Goal: Transaction & Acquisition: Download file/media

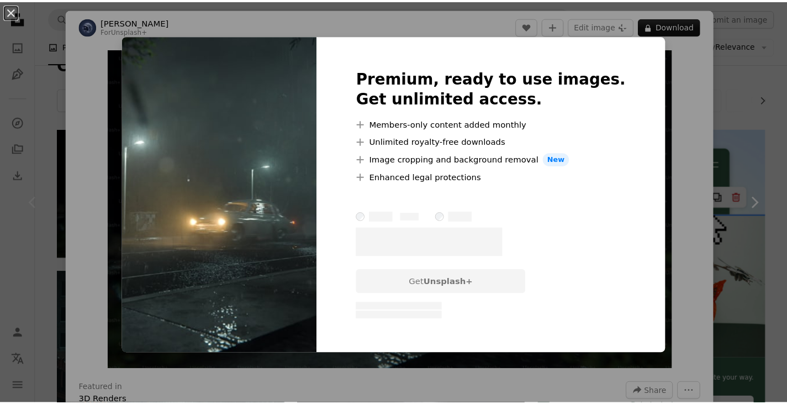
scroll to position [147, 0]
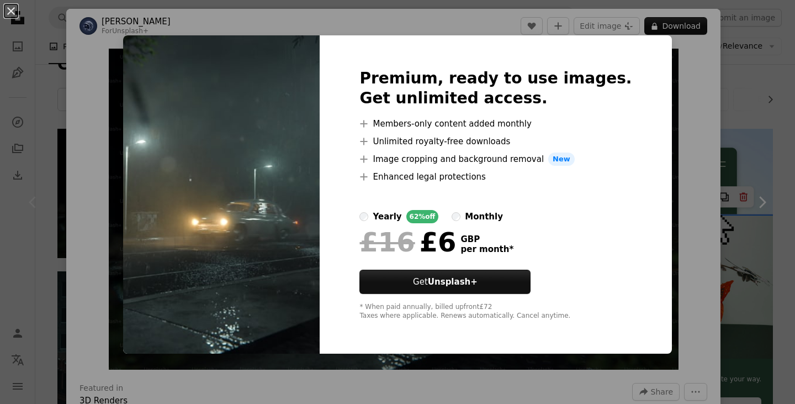
click at [690, 136] on div "An X shape Premium, ready to use images. Get unlimited access. A plus sign Memb…" at bounding box center [397, 202] width 795 height 404
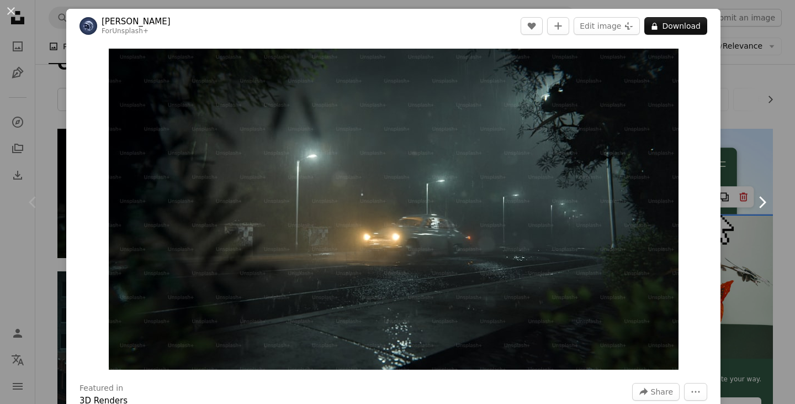
click at [738, 152] on link "Chevron right" at bounding box center [762, 202] width 66 height 106
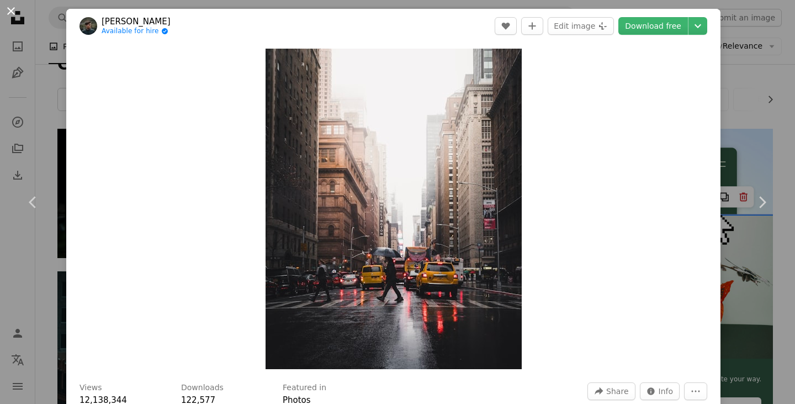
click at [12, 17] on button "An X shape" at bounding box center [10, 10] width 13 height 13
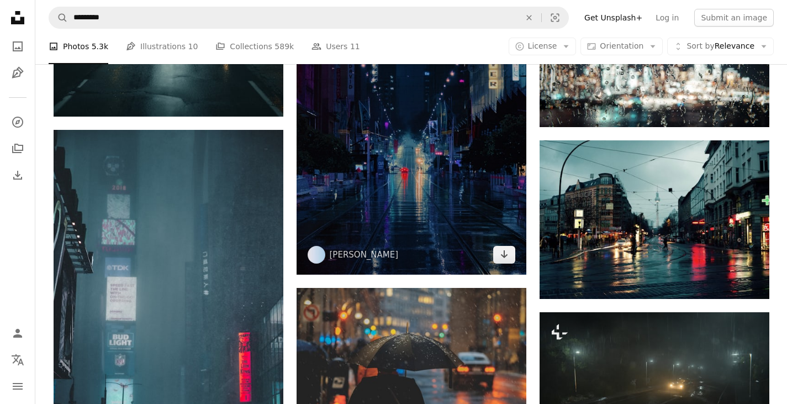
scroll to position [736, 0]
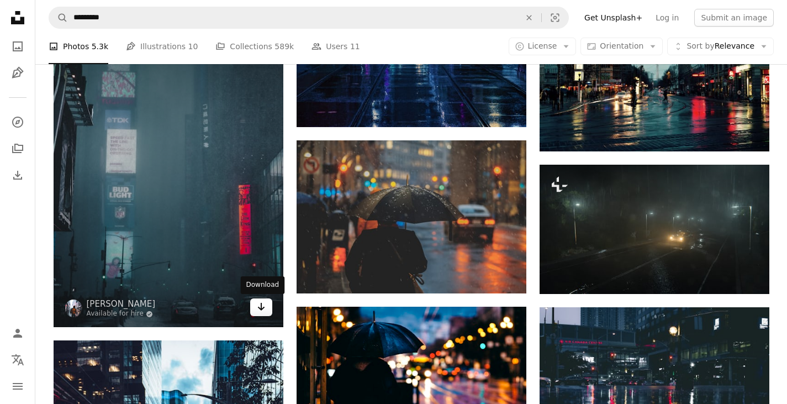
click at [263, 313] on icon "Arrow pointing down" at bounding box center [261, 306] width 9 height 13
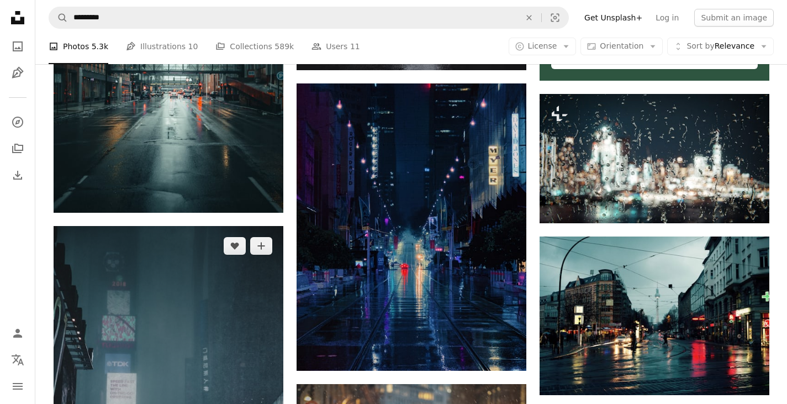
scroll to position [494, 0]
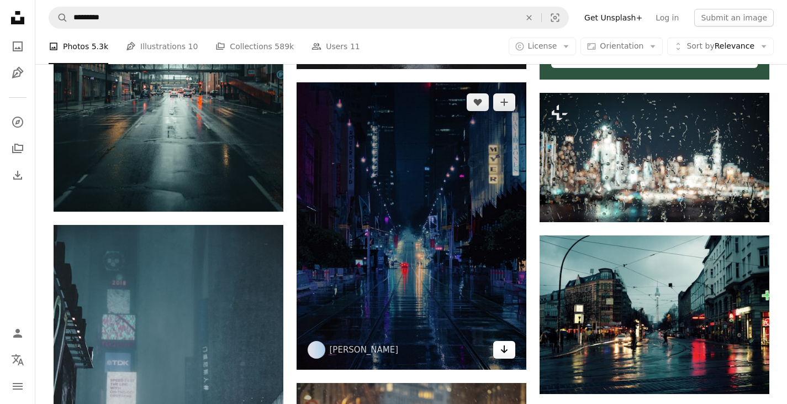
click at [500, 351] on icon "Arrow pointing down" at bounding box center [504, 348] width 9 height 13
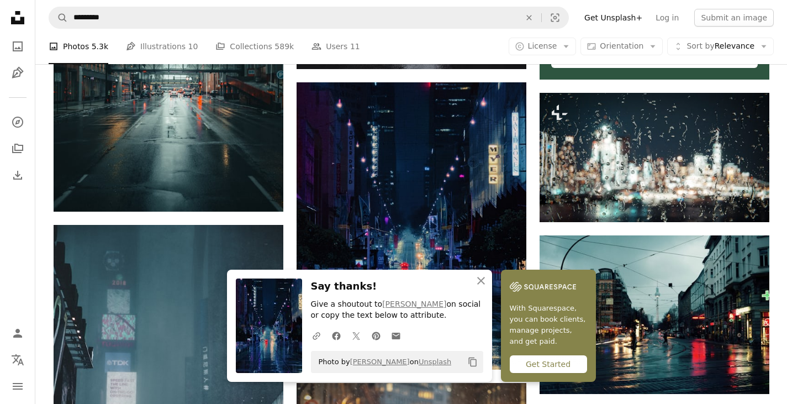
click at [479, 281] on icon "An X shape" at bounding box center [480, 280] width 13 height 13
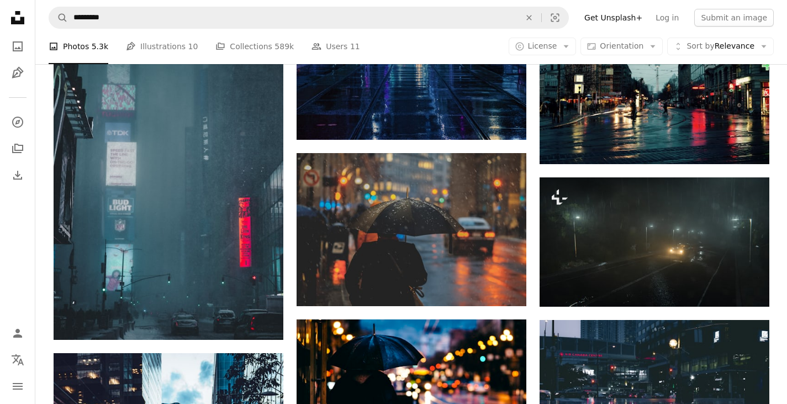
scroll to position [724, 0]
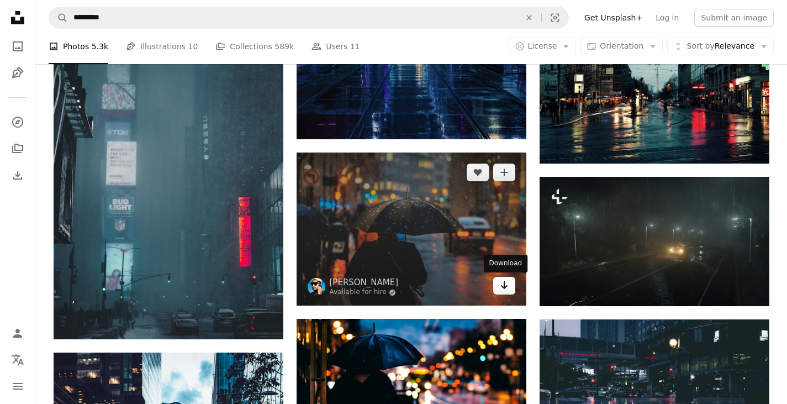
click at [502, 282] on icon "Arrow pointing down" at bounding box center [504, 284] width 9 height 13
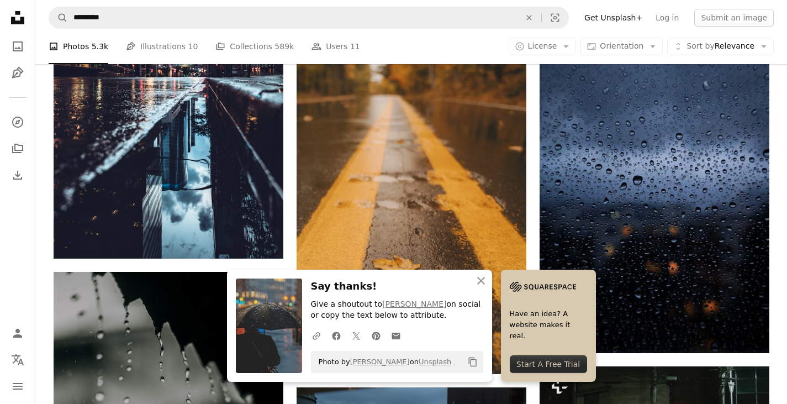
scroll to position [1164, 0]
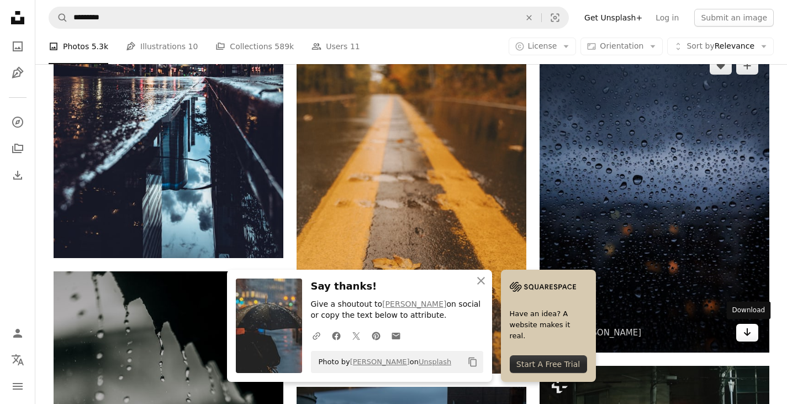
click at [751, 337] on link "Arrow pointing down" at bounding box center [747, 333] width 22 height 18
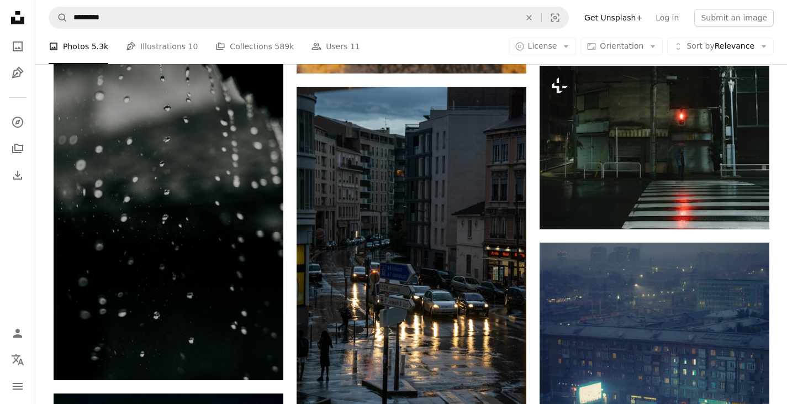
scroll to position [1464, 0]
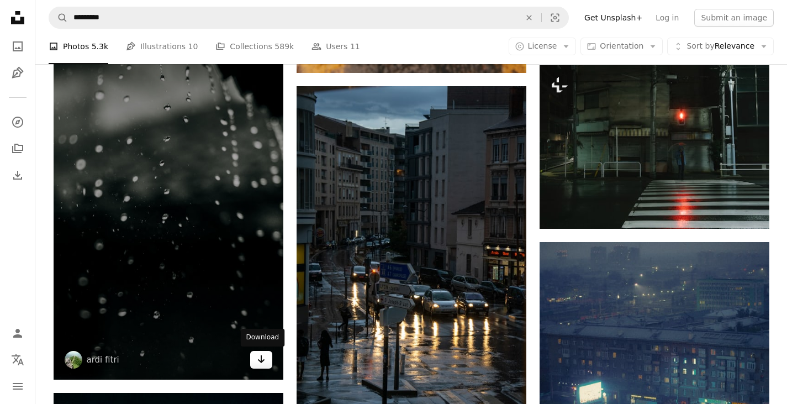
click at [257, 358] on icon "Arrow pointing down" at bounding box center [261, 358] width 9 height 13
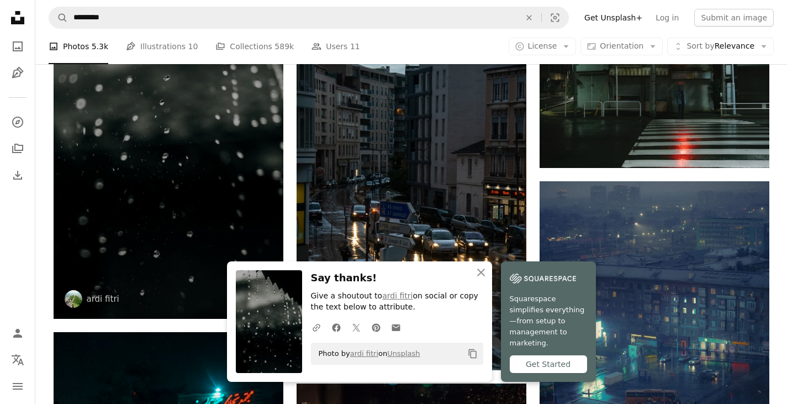
scroll to position [1526, 0]
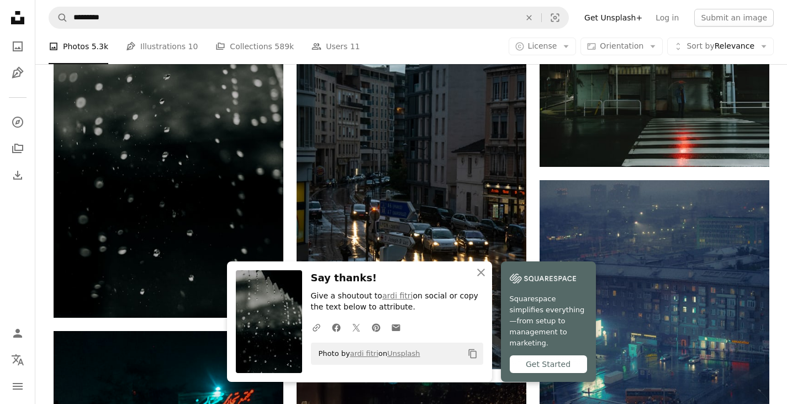
click at [481, 276] on icon "button" at bounding box center [481, 272] width 8 height 8
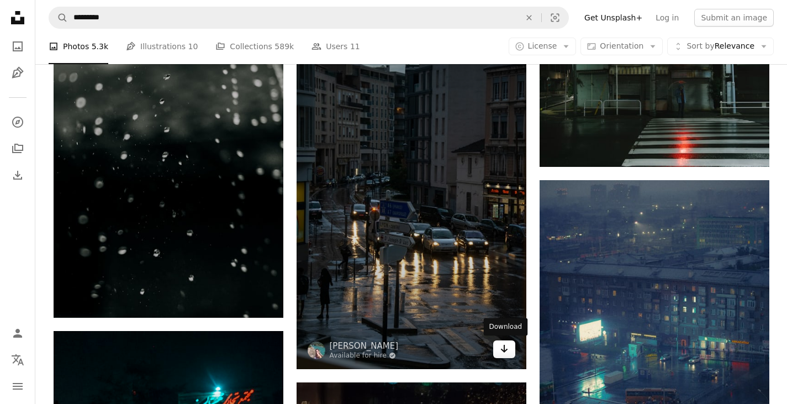
click at [506, 350] on icon "Arrow pointing down" at bounding box center [504, 348] width 9 height 13
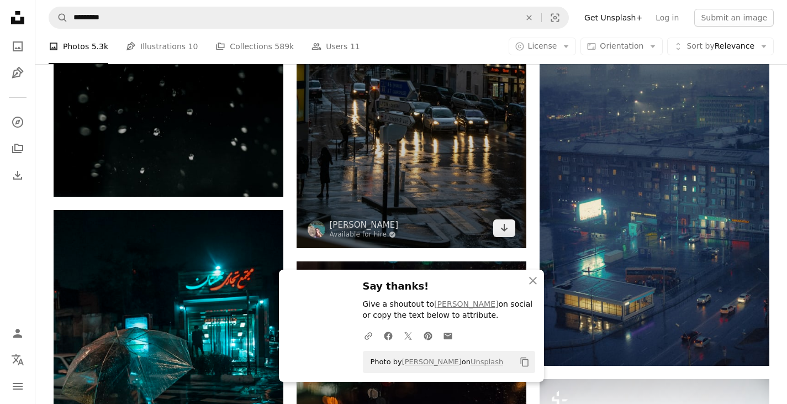
scroll to position [1648, 0]
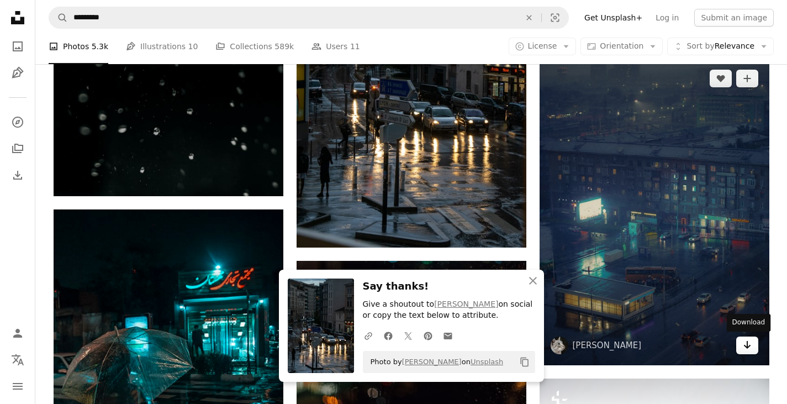
click at [744, 347] on icon "Arrow pointing down" at bounding box center [747, 344] width 9 height 13
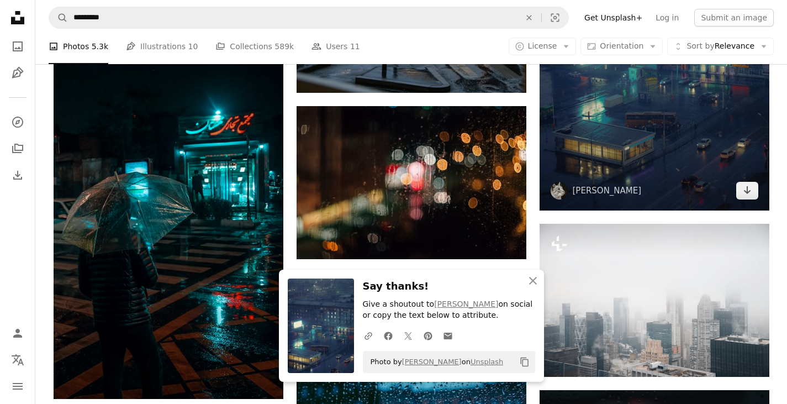
scroll to position [1834, 0]
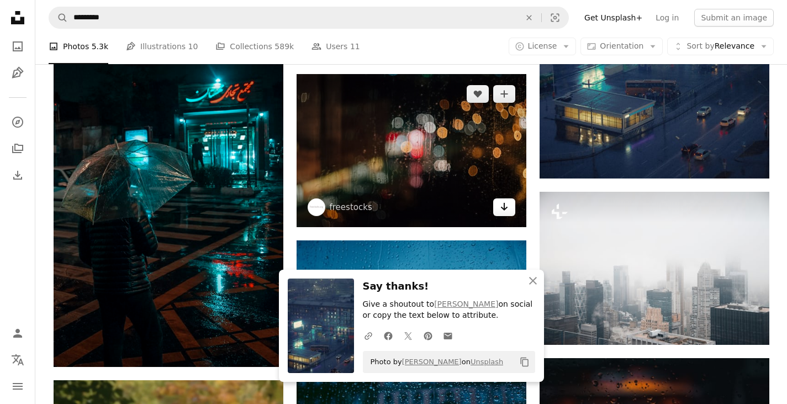
click at [500, 207] on icon "Arrow pointing down" at bounding box center [504, 206] width 9 height 13
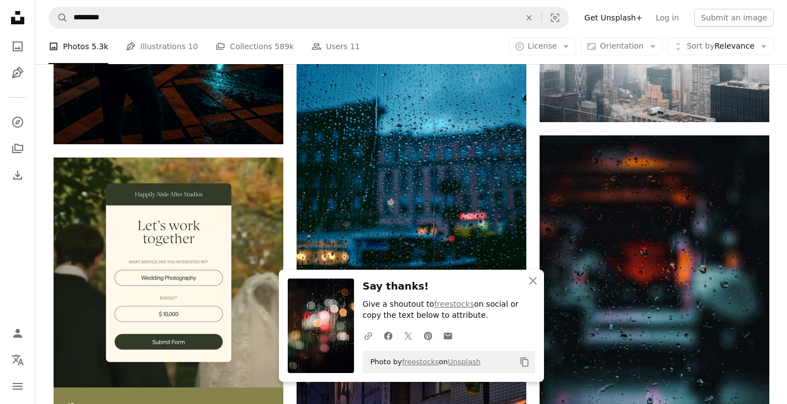
scroll to position [2058, 0]
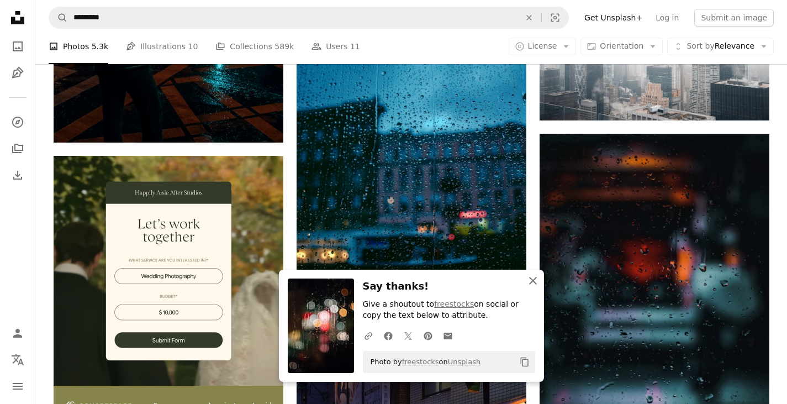
click at [531, 282] on icon "button" at bounding box center [533, 281] width 8 height 8
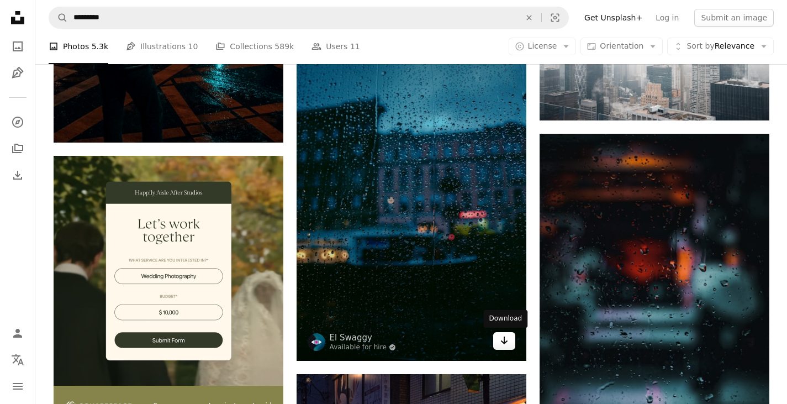
click at [502, 341] on icon "Download" at bounding box center [503, 340] width 7 height 8
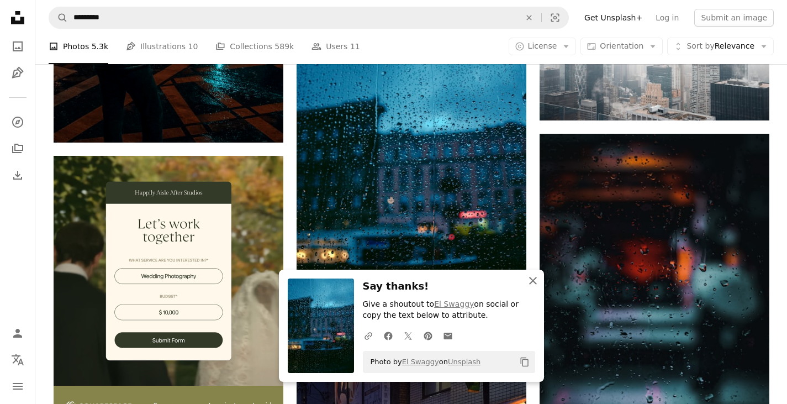
click at [533, 285] on icon "An X shape" at bounding box center [532, 280] width 13 height 13
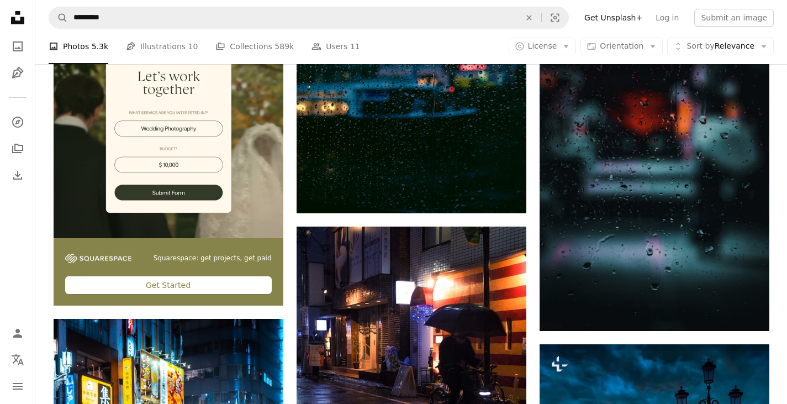
scroll to position [2208, 0]
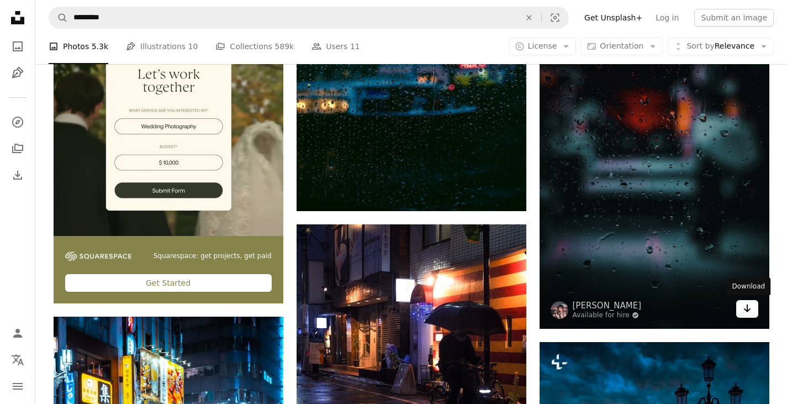
click at [737, 307] on link "Arrow pointing down" at bounding box center [747, 309] width 22 height 18
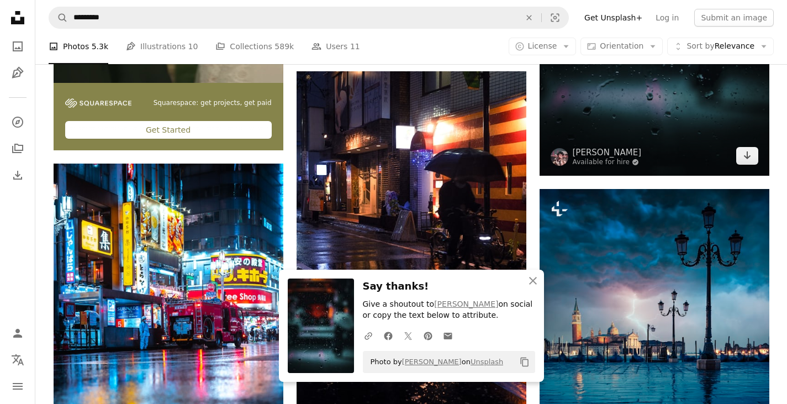
scroll to position [2367, 0]
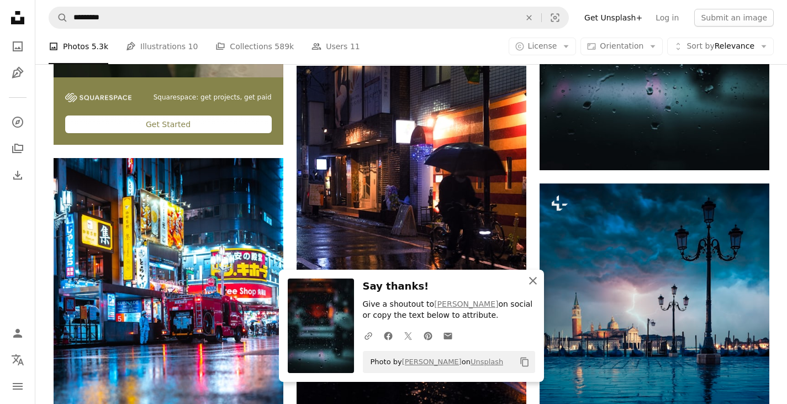
click at [534, 279] on icon "button" at bounding box center [533, 281] width 8 height 8
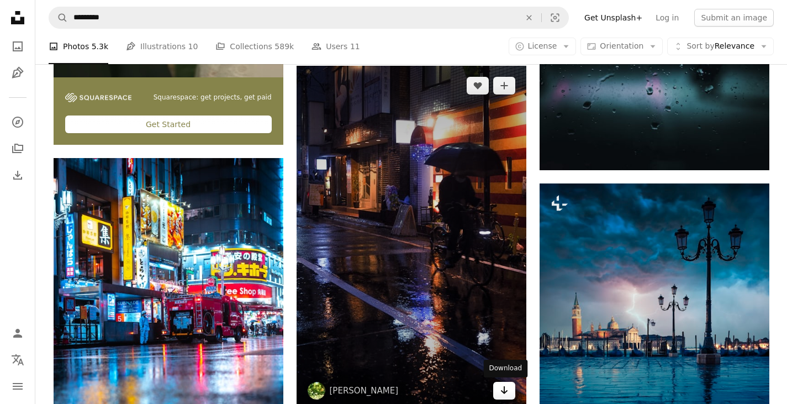
click at [505, 391] on icon "Download" at bounding box center [503, 390] width 7 height 8
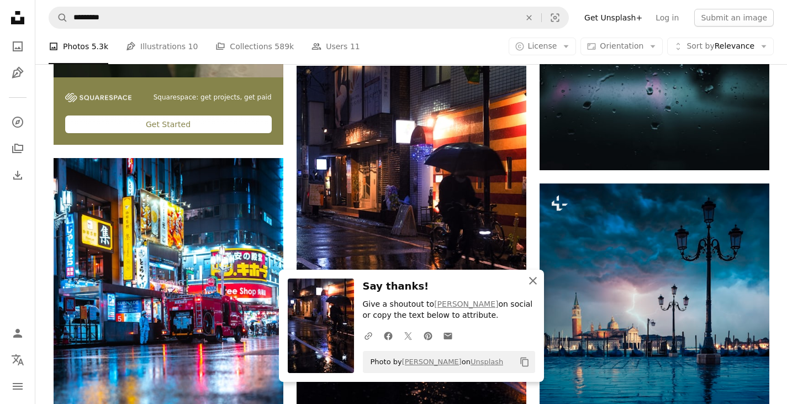
click at [530, 283] on icon "button" at bounding box center [533, 281] width 8 height 8
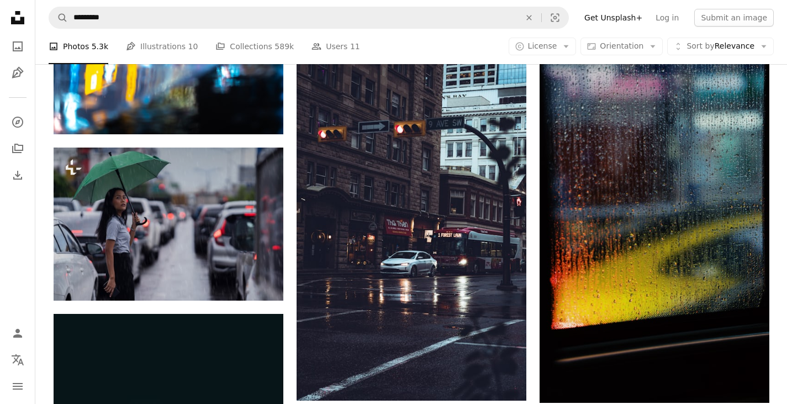
scroll to position [2746, 0]
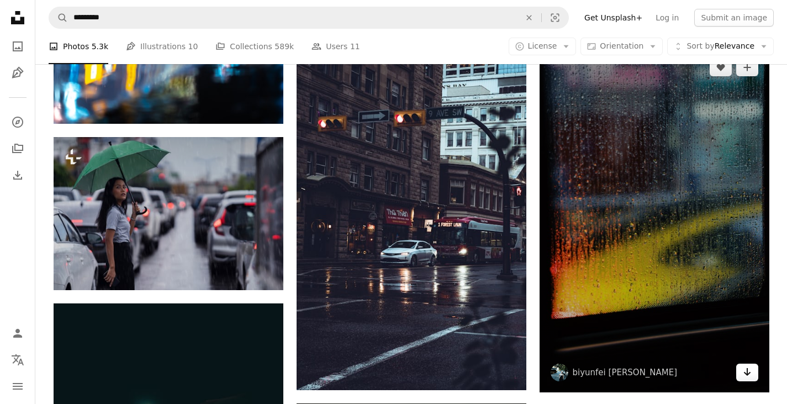
click at [746, 372] on icon "Arrow pointing down" at bounding box center [747, 371] width 9 height 13
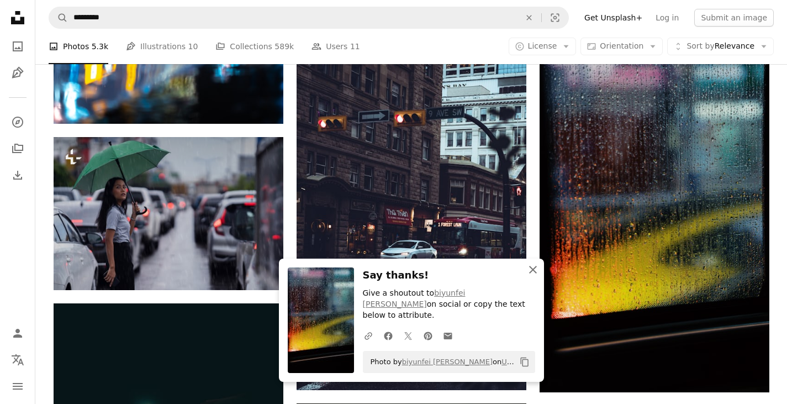
click at [533, 276] on icon "An X shape" at bounding box center [532, 269] width 13 height 13
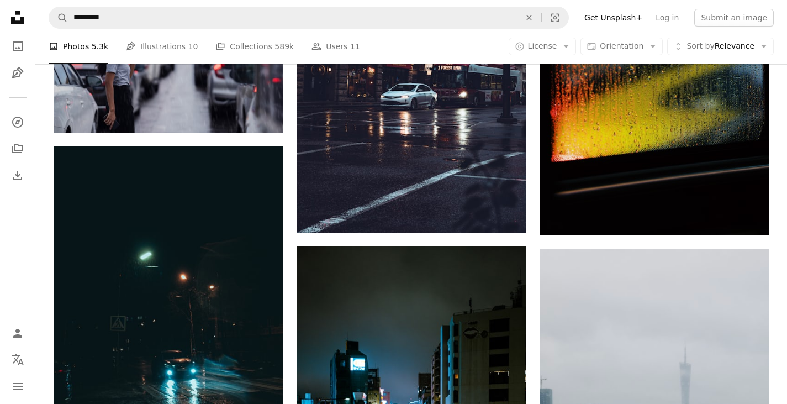
scroll to position [2994, 0]
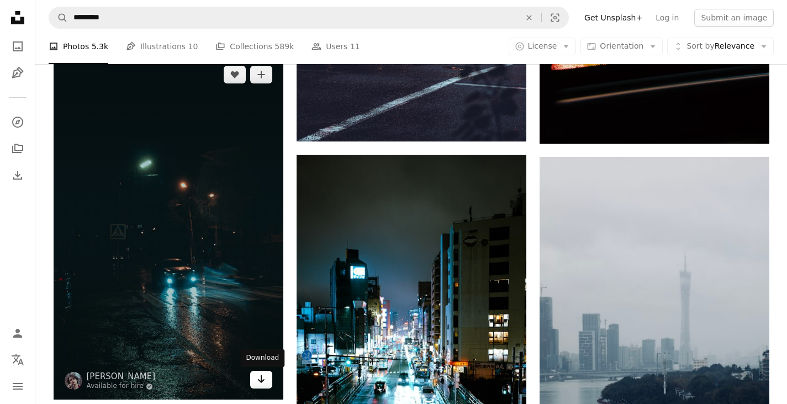
click at [259, 382] on icon "Arrow pointing down" at bounding box center [261, 378] width 9 height 13
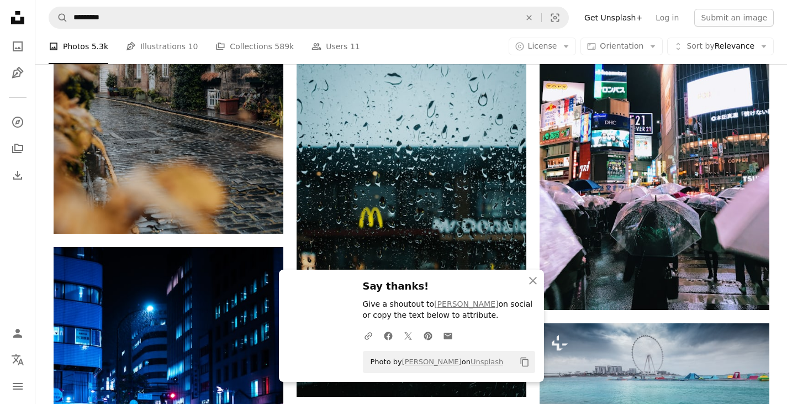
scroll to position [3518, 0]
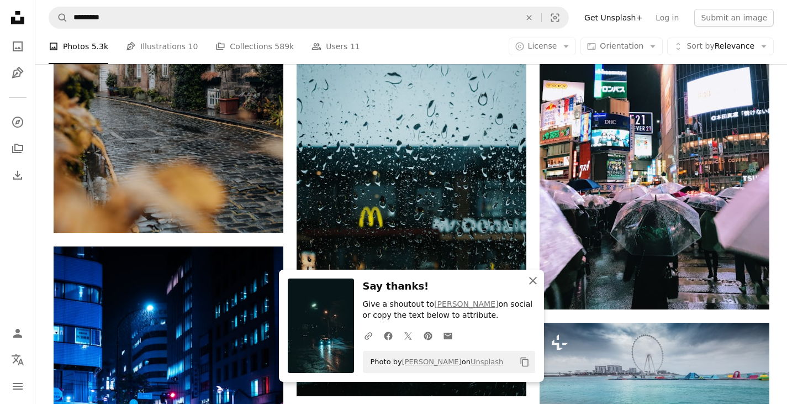
click at [536, 279] on icon "An X shape" at bounding box center [532, 280] width 13 height 13
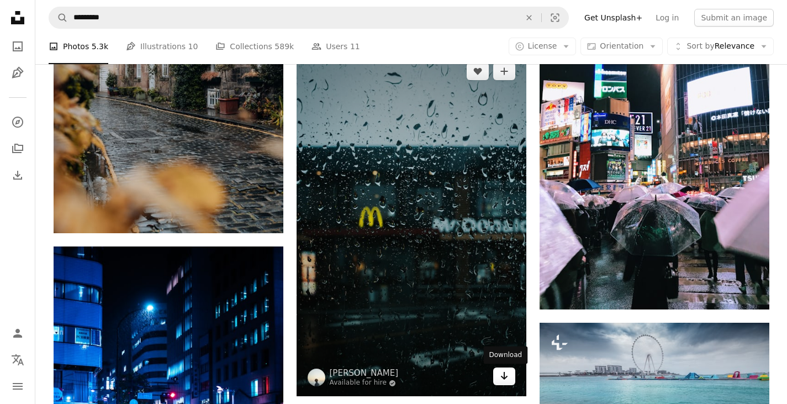
click at [506, 381] on icon "Arrow pointing down" at bounding box center [504, 375] width 9 height 13
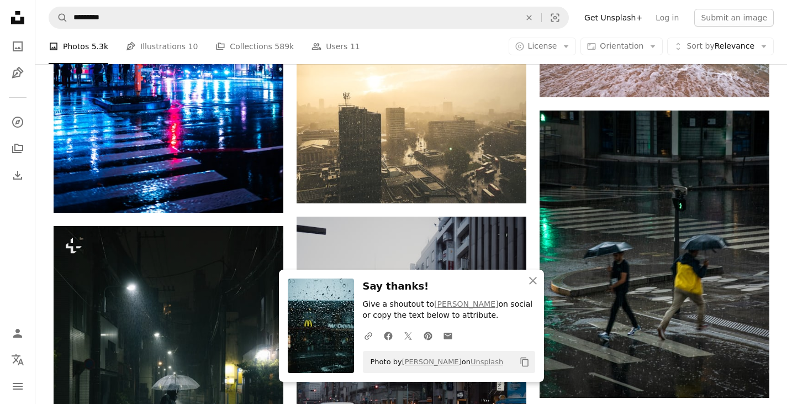
scroll to position [3897, 0]
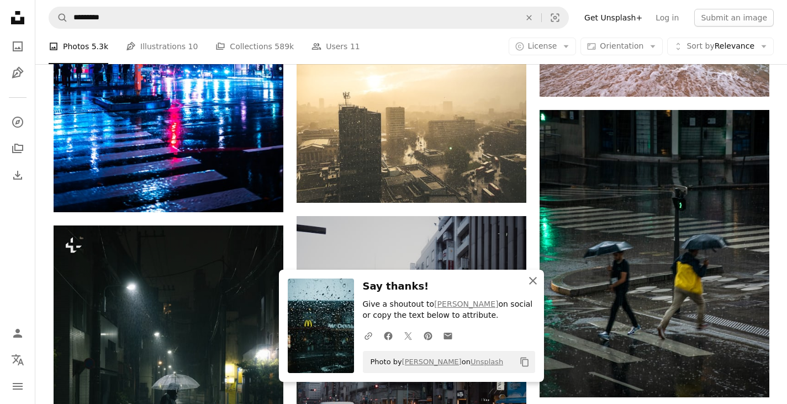
click at [532, 279] on icon "button" at bounding box center [533, 281] width 8 height 8
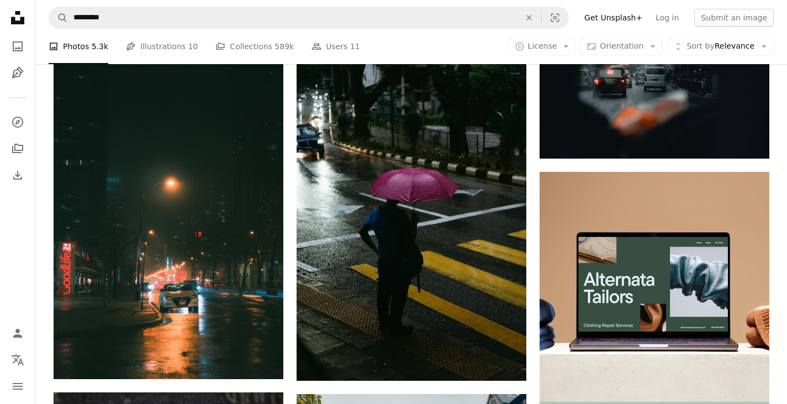
scroll to position [4437, 0]
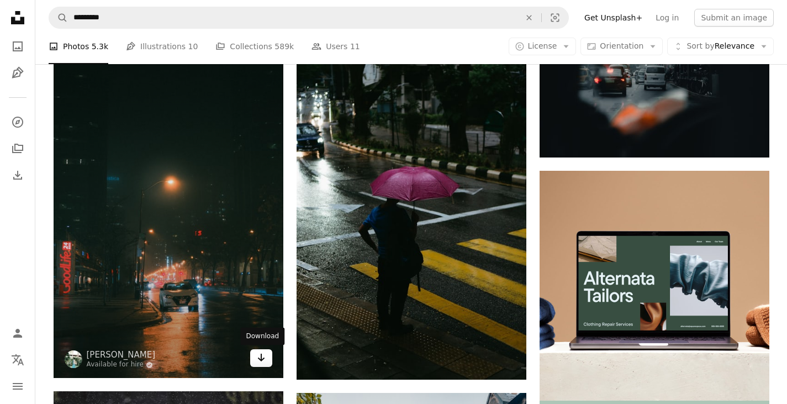
click at [264, 359] on icon "Arrow pointing down" at bounding box center [261, 357] width 9 height 13
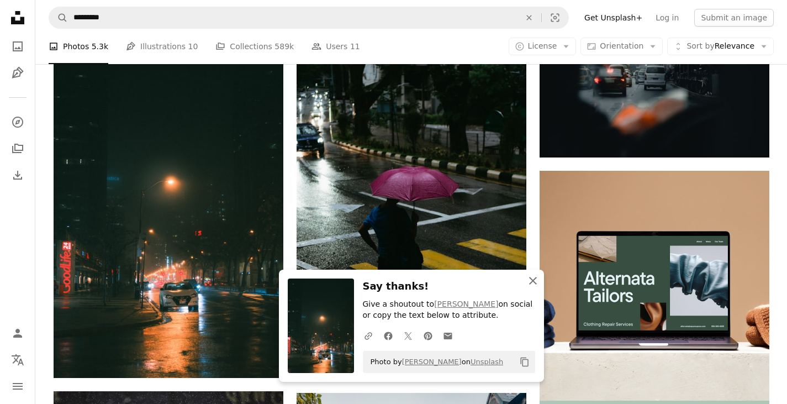
click at [537, 282] on icon "An X shape" at bounding box center [532, 280] width 13 height 13
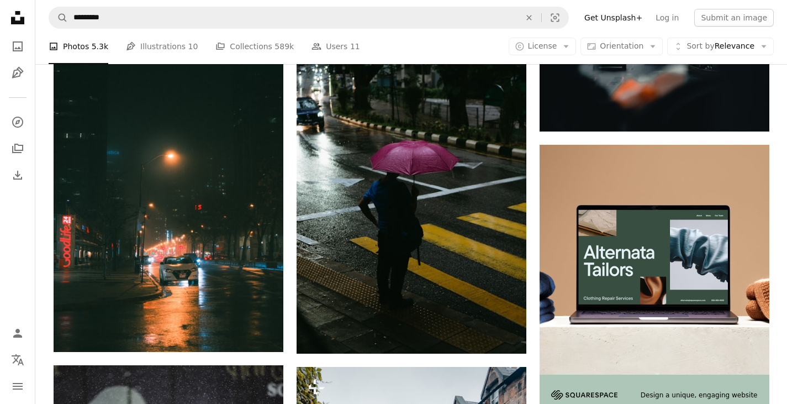
scroll to position [4464, 0]
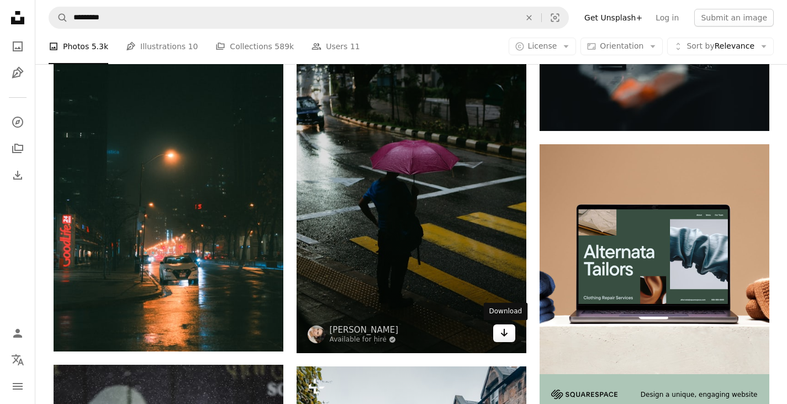
click at [506, 335] on icon "Arrow pointing down" at bounding box center [504, 332] width 9 height 13
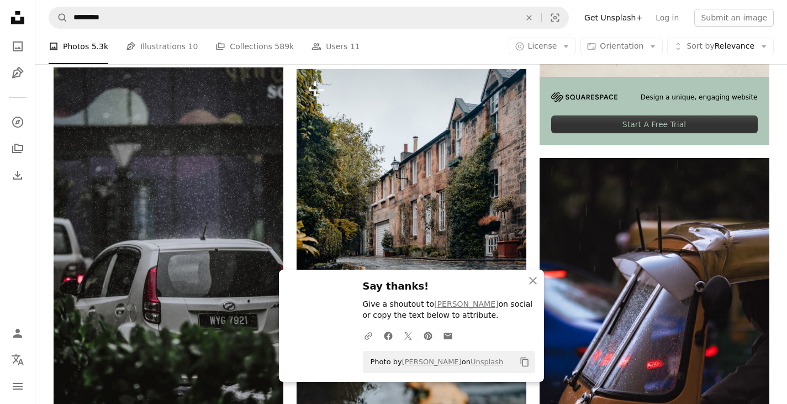
scroll to position [4762, 0]
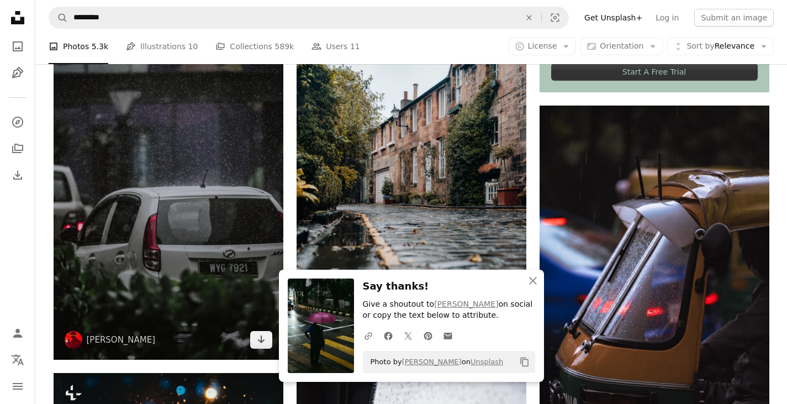
scroll to position [4814, 0]
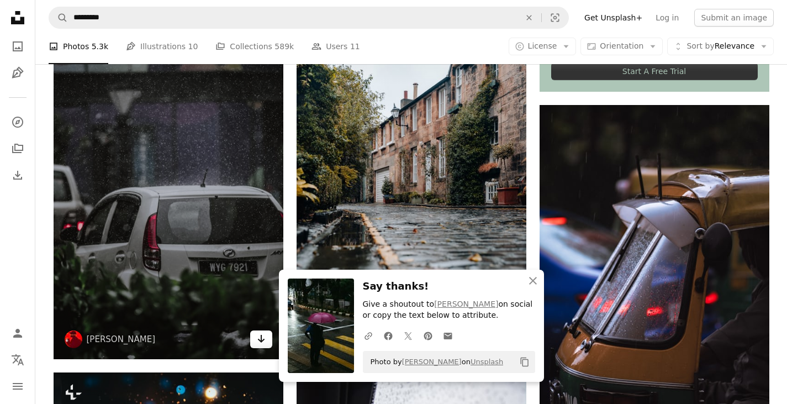
click at [257, 338] on icon "Arrow pointing down" at bounding box center [261, 338] width 9 height 13
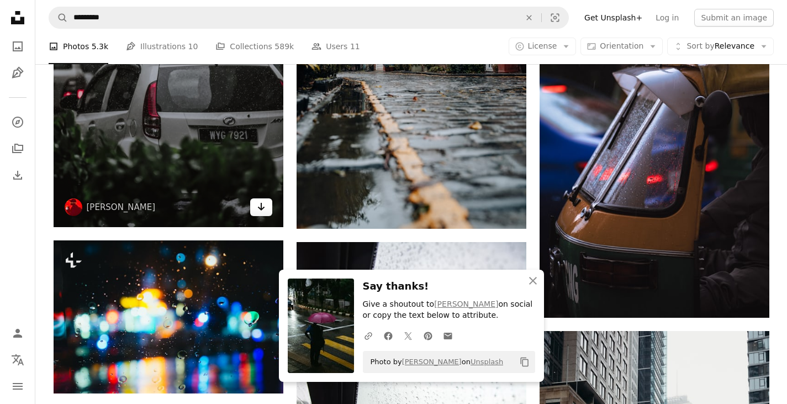
scroll to position [5018, 0]
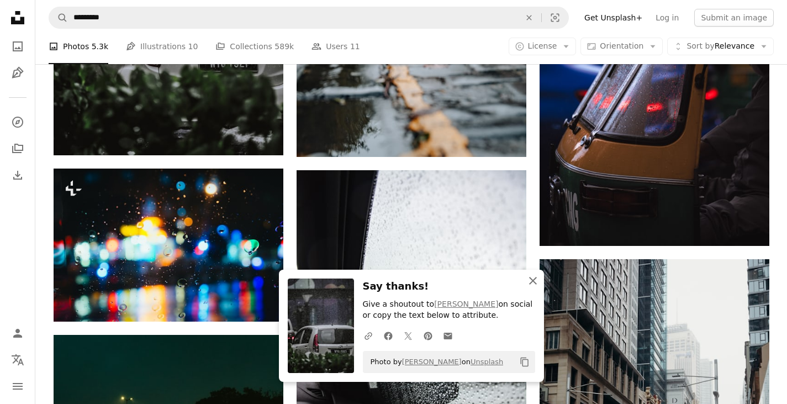
click at [533, 278] on icon "An X shape" at bounding box center [532, 280] width 13 height 13
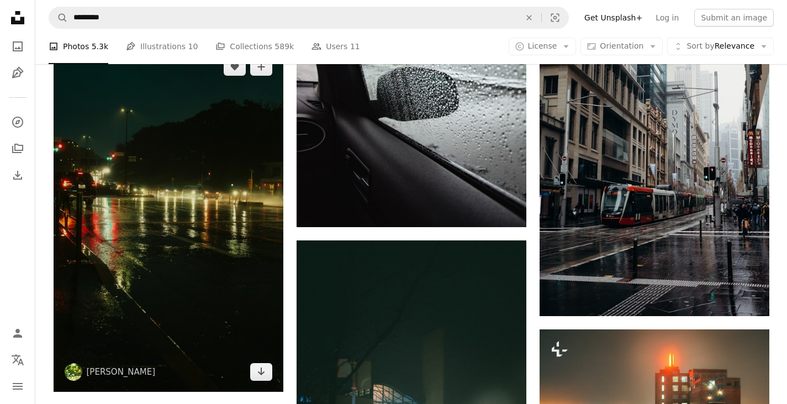
scroll to position [5306, 0]
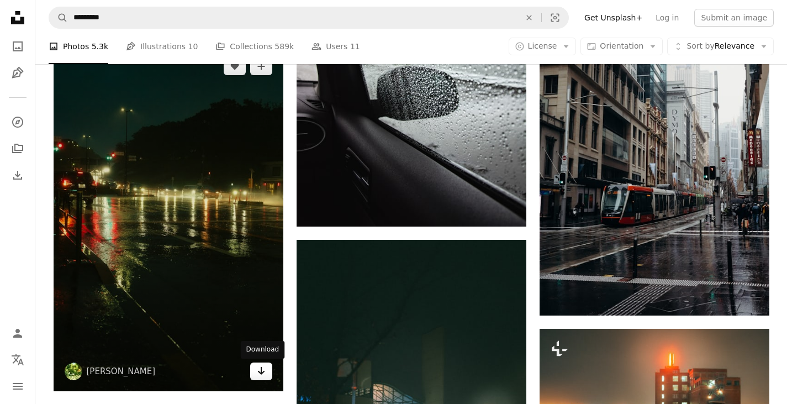
click at [256, 371] on link "Arrow pointing down" at bounding box center [261, 371] width 22 height 18
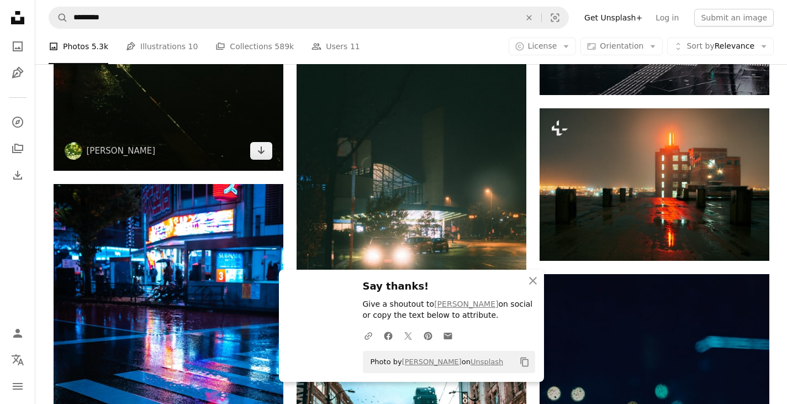
scroll to position [5512, 0]
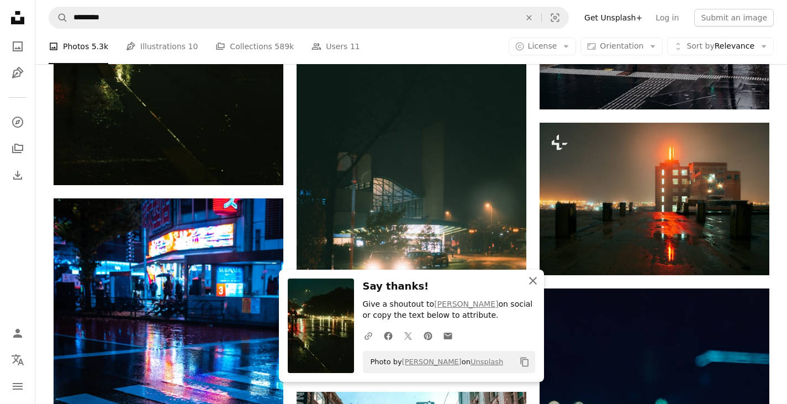
click at [530, 281] on icon "An X shape" at bounding box center [532, 280] width 13 height 13
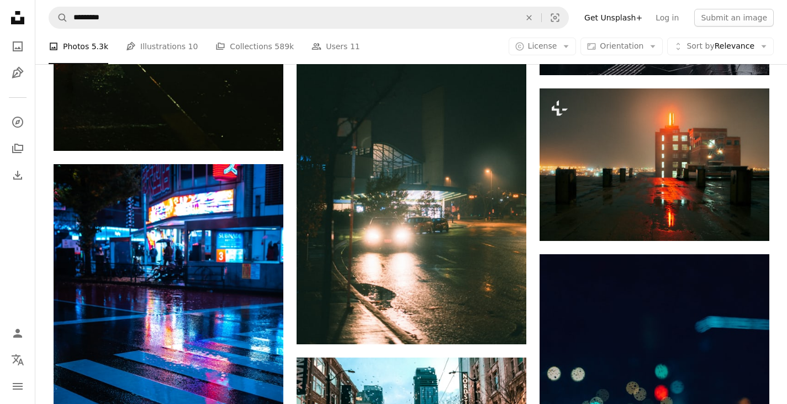
scroll to position [5549, 0]
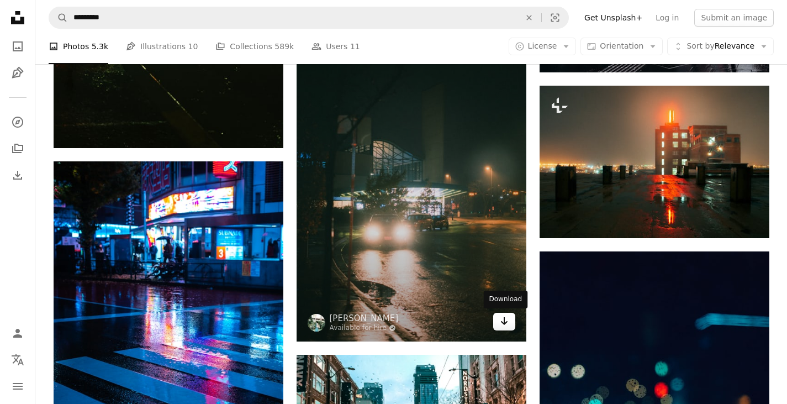
click at [504, 325] on icon "Arrow pointing down" at bounding box center [504, 320] width 9 height 13
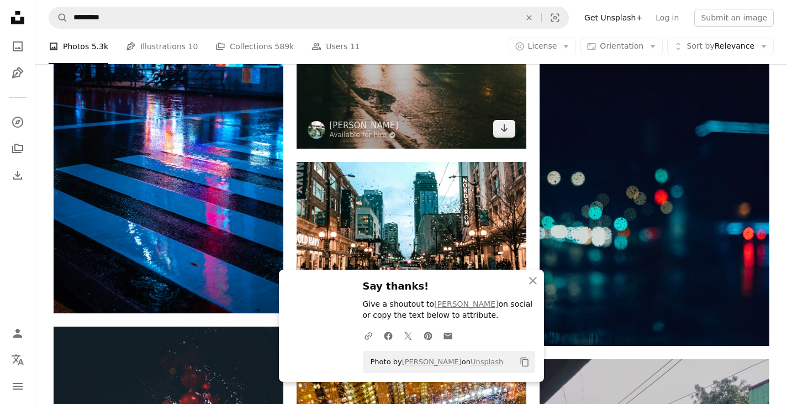
scroll to position [5742, 0]
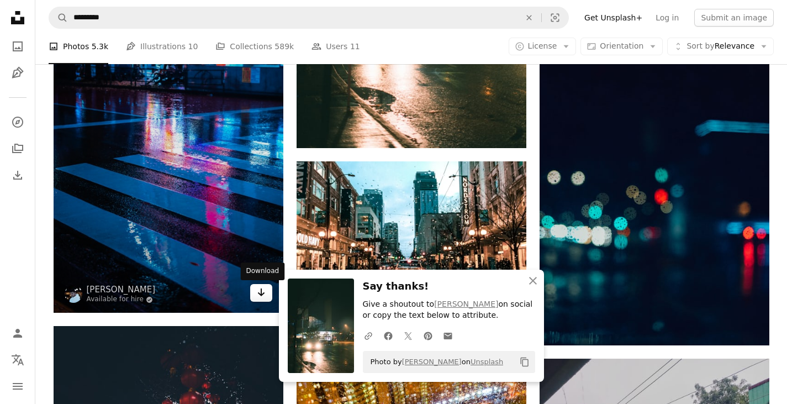
click at [255, 292] on link "Arrow pointing down" at bounding box center [261, 293] width 22 height 18
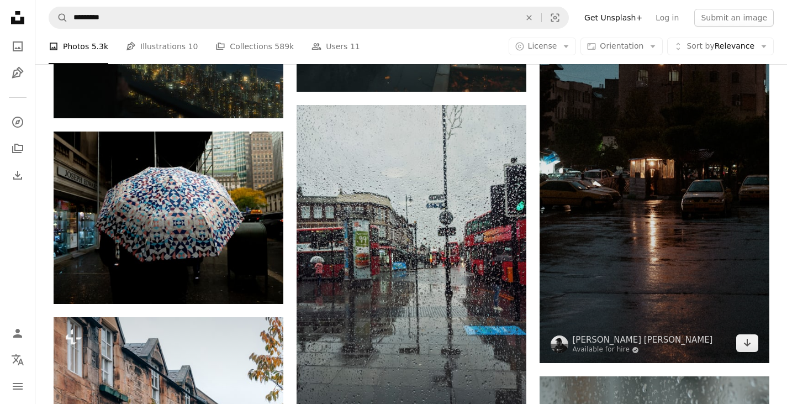
scroll to position [9135, 0]
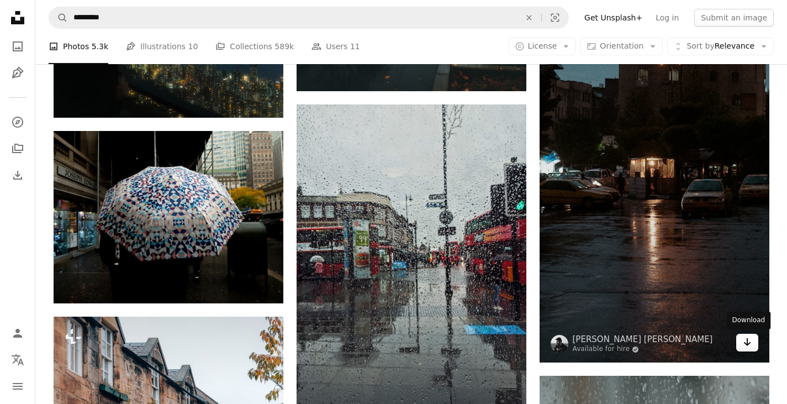
click at [743, 346] on icon "Arrow pointing down" at bounding box center [747, 341] width 9 height 13
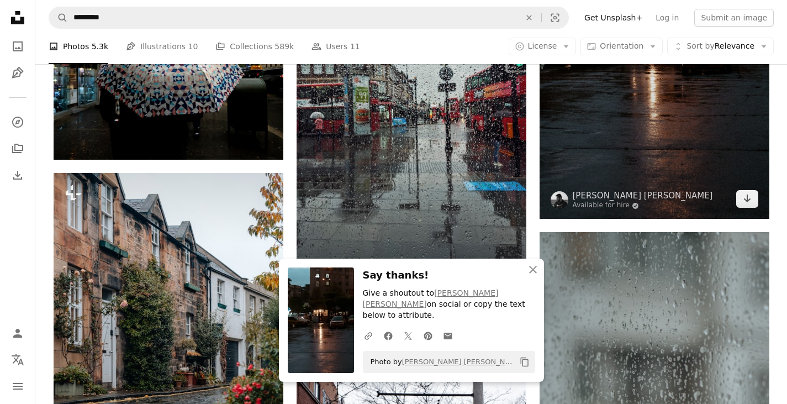
scroll to position [9281, 0]
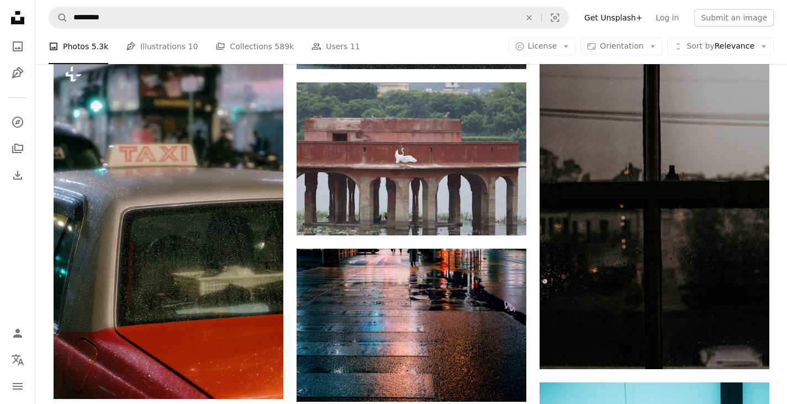
scroll to position [10697, 0]
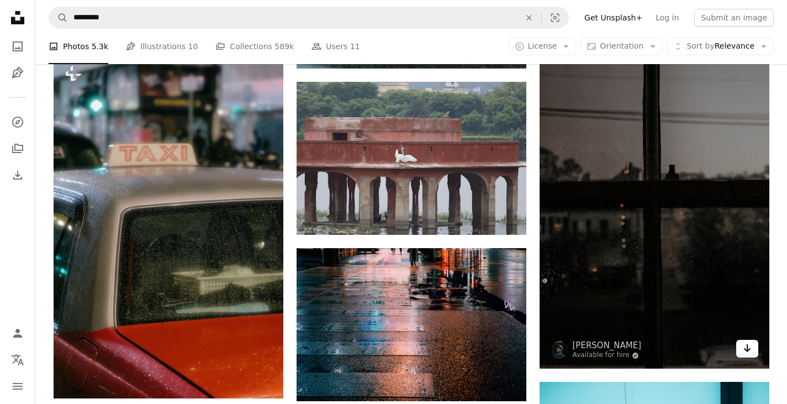
click at [750, 350] on icon "Arrow pointing down" at bounding box center [747, 347] width 9 height 13
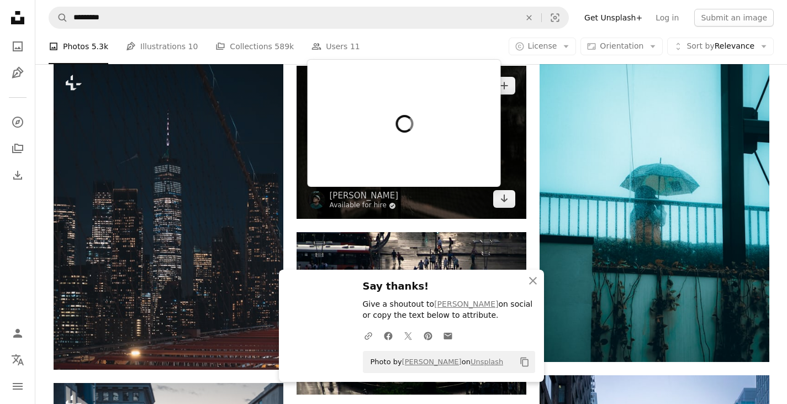
scroll to position [11045, 0]
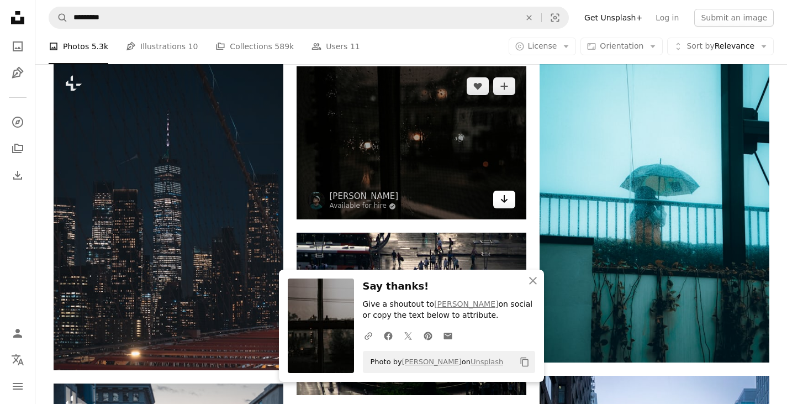
click at [510, 195] on link "Arrow pointing down" at bounding box center [504, 200] width 22 height 18
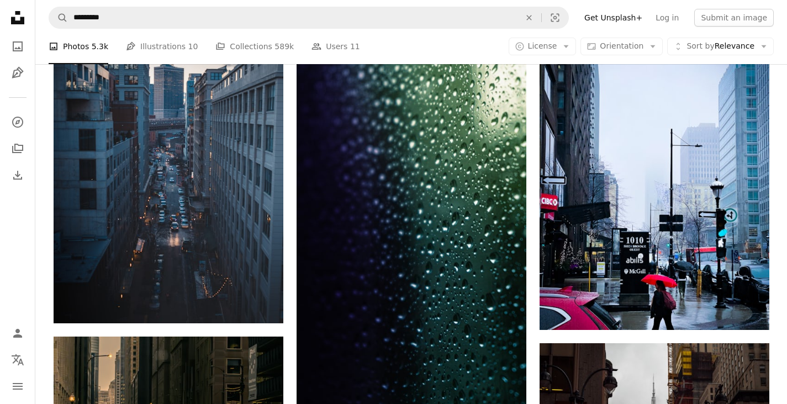
scroll to position [11524, 0]
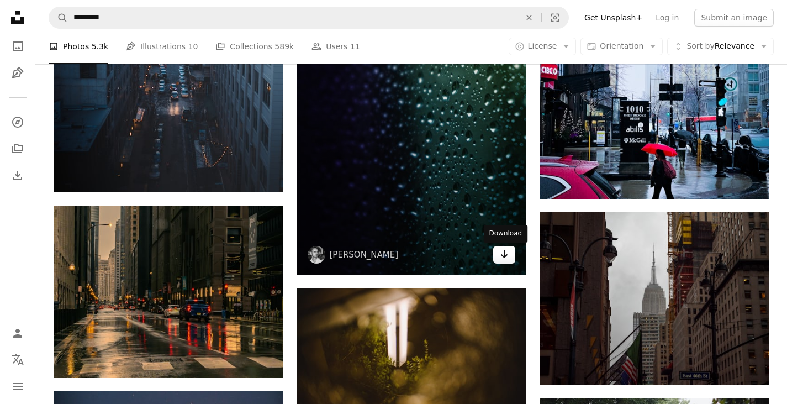
click at [506, 257] on icon "Arrow pointing down" at bounding box center [504, 253] width 9 height 13
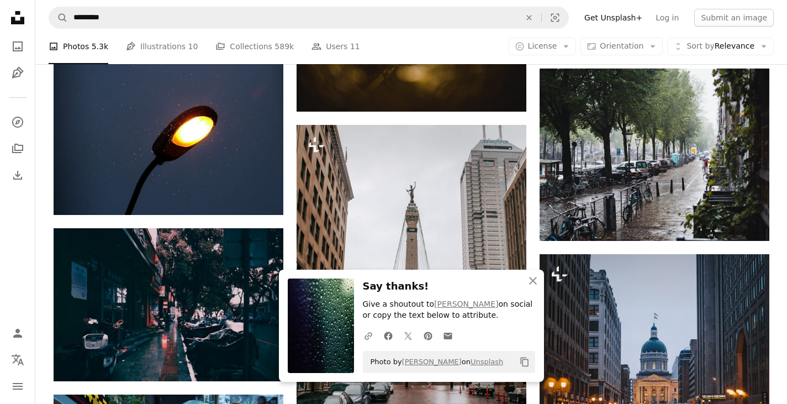
scroll to position [11805, 0]
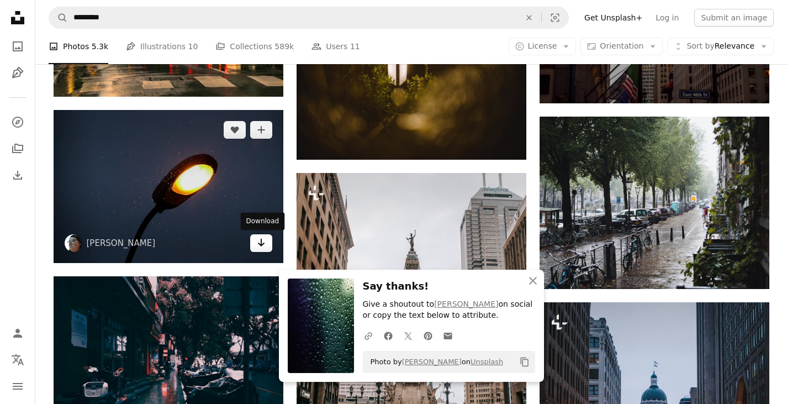
click at [265, 241] on link "Arrow pointing down" at bounding box center [261, 243] width 22 height 18
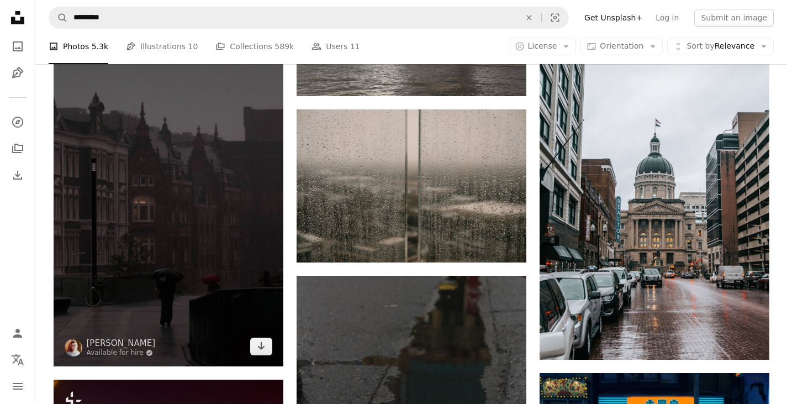
scroll to position [12393, 0]
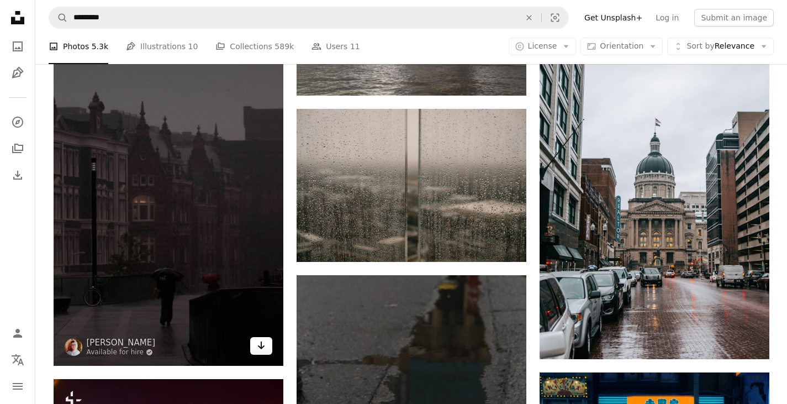
click at [255, 350] on link "Arrow pointing down" at bounding box center [261, 346] width 22 height 18
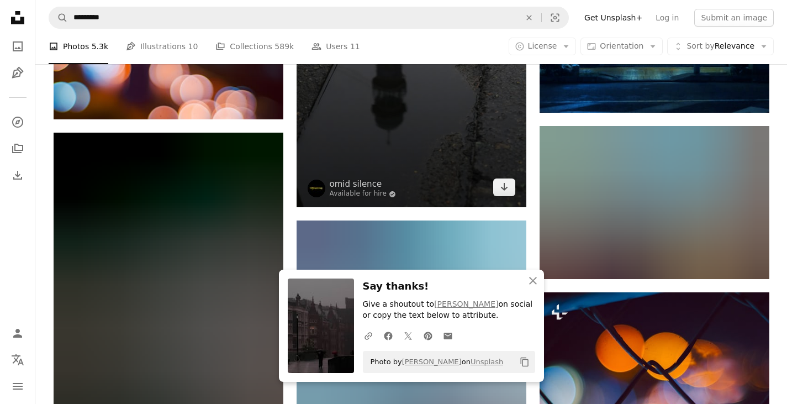
scroll to position [12809, 0]
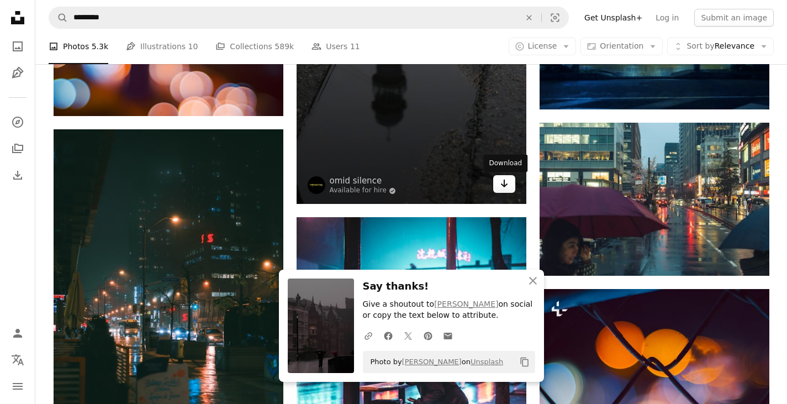
click at [500, 182] on icon "Arrow pointing down" at bounding box center [504, 183] width 9 height 13
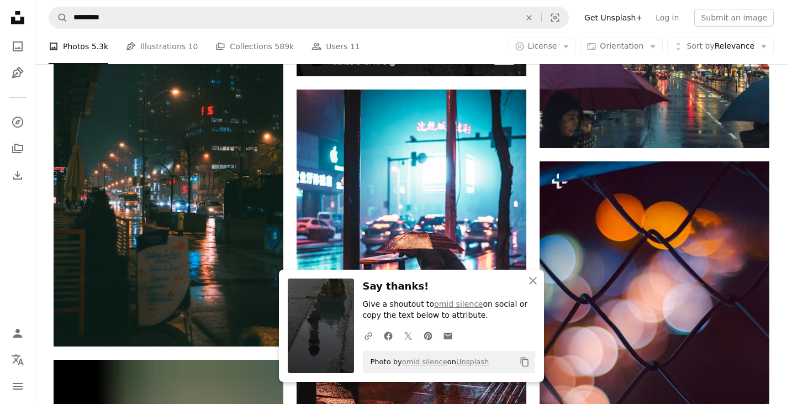
scroll to position [12937, 0]
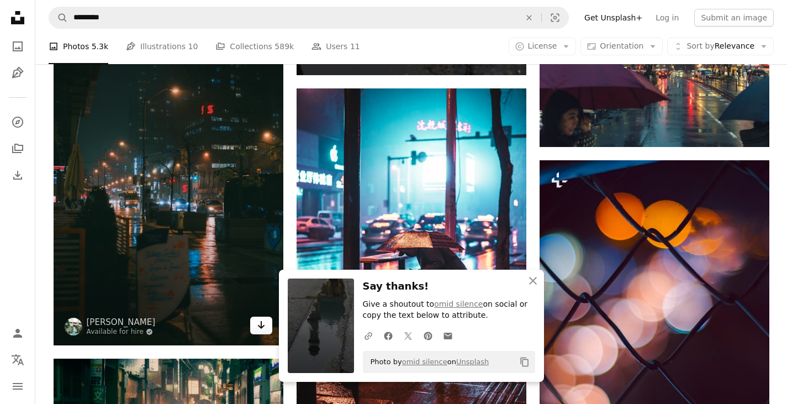
click at [259, 330] on icon "Arrow pointing down" at bounding box center [261, 324] width 9 height 13
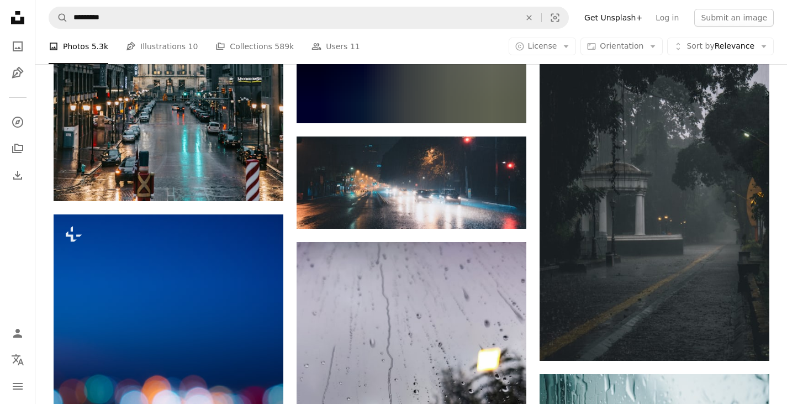
scroll to position [13607, 0]
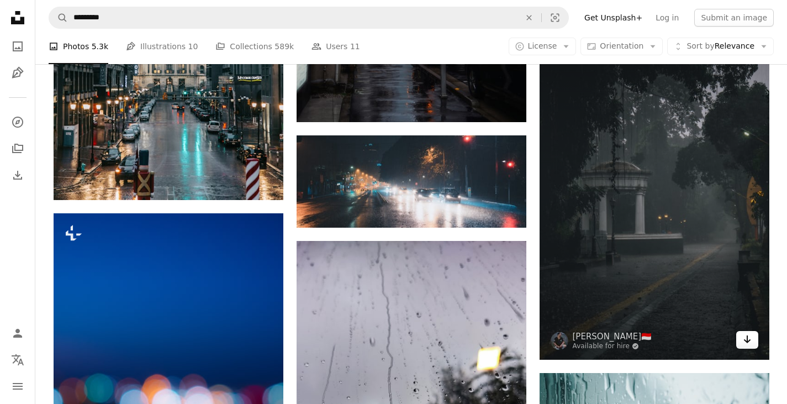
click at [744, 342] on icon "Arrow pointing down" at bounding box center [747, 338] width 9 height 13
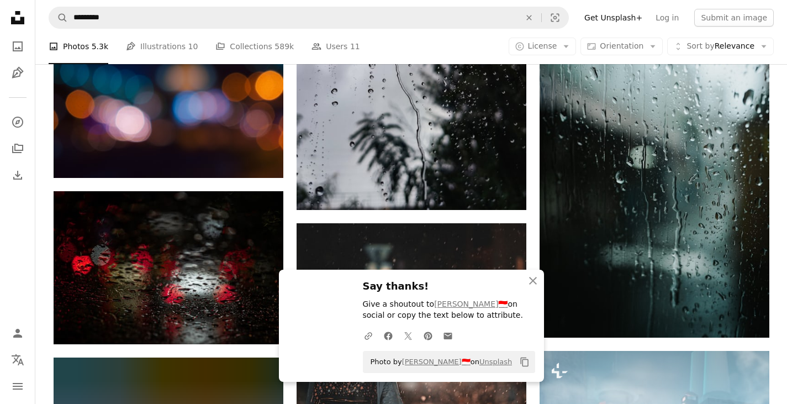
scroll to position [13987, 0]
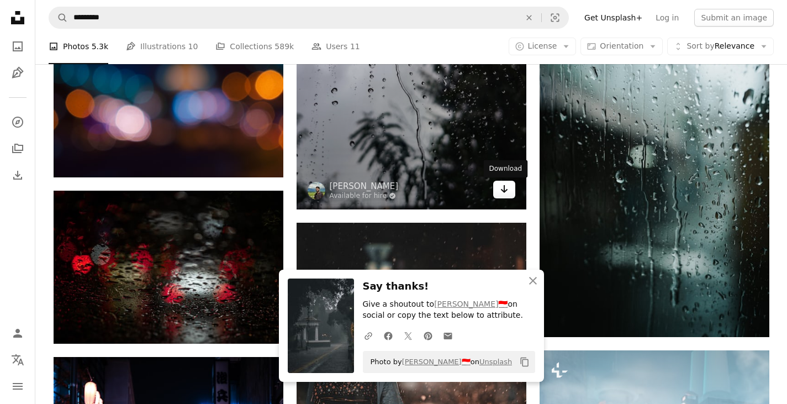
click at [503, 189] on icon "Arrow pointing down" at bounding box center [504, 188] width 9 height 13
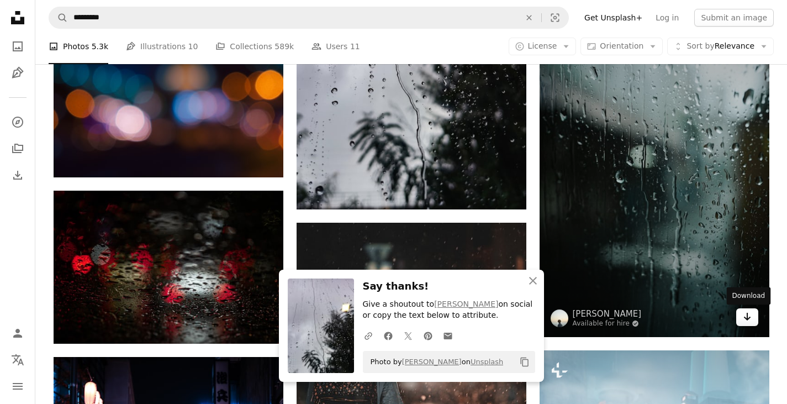
click at [743, 314] on icon "Arrow pointing down" at bounding box center [747, 316] width 9 height 13
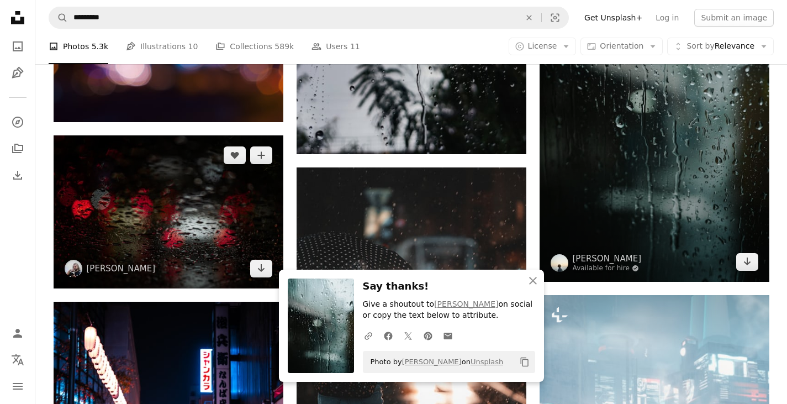
scroll to position [14044, 0]
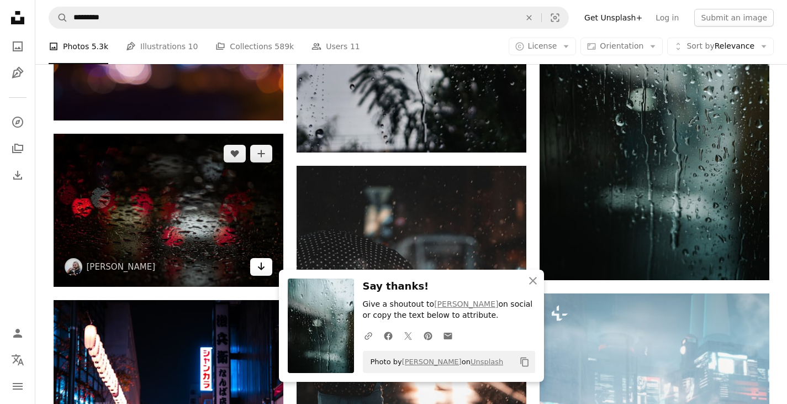
click at [260, 271] on icon "Arrow pointing down" at bounding box center [261, 266] width 9 height 13
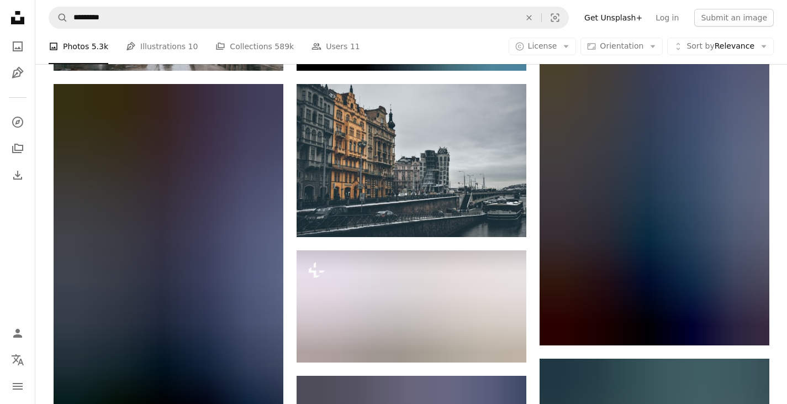
scroll to position [14786, 0]
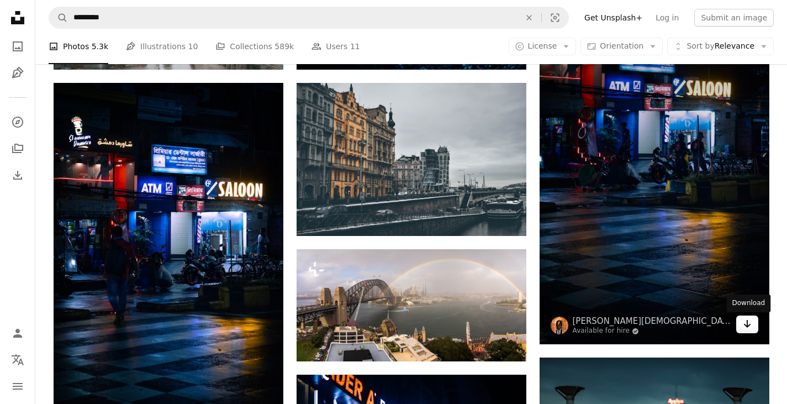
click at [745, 325] on icon "Download" at bounding box center [746, 324] width 7 height 8
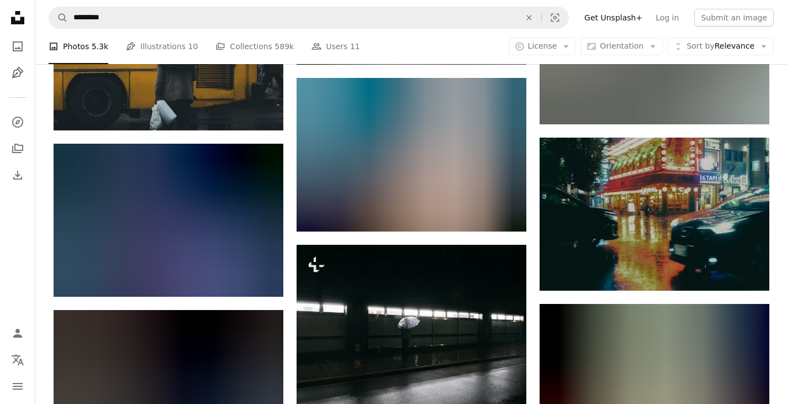
scroll to position [15609, 0]
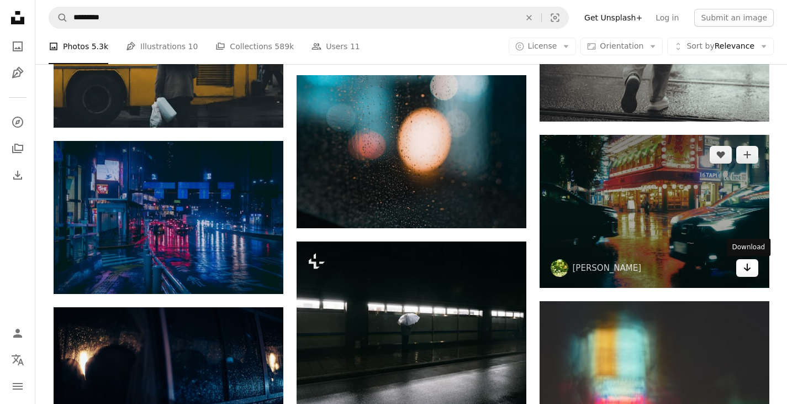
click at [748, 272] on icon "Arrow pointing down" at bounding box center [747, 267] width 9 height 13
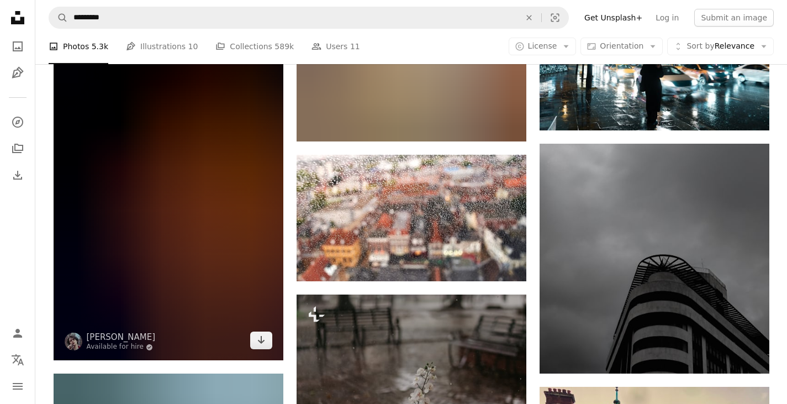
scroll to position [16234, 0]
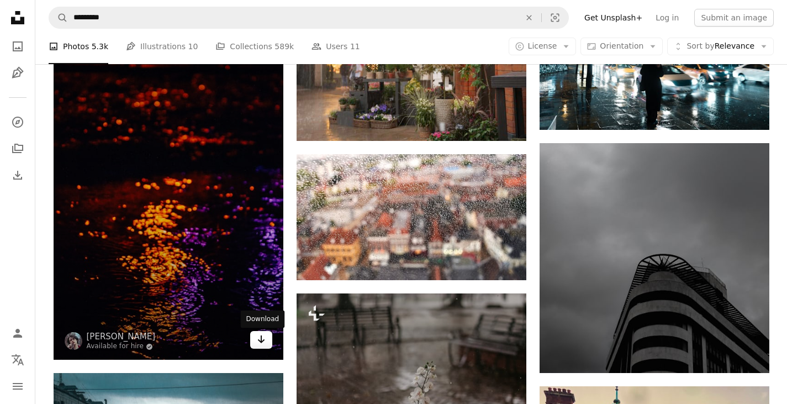
click at [261, 342] on icon "Download" at bounding box center [260, 339] width 7 height 8
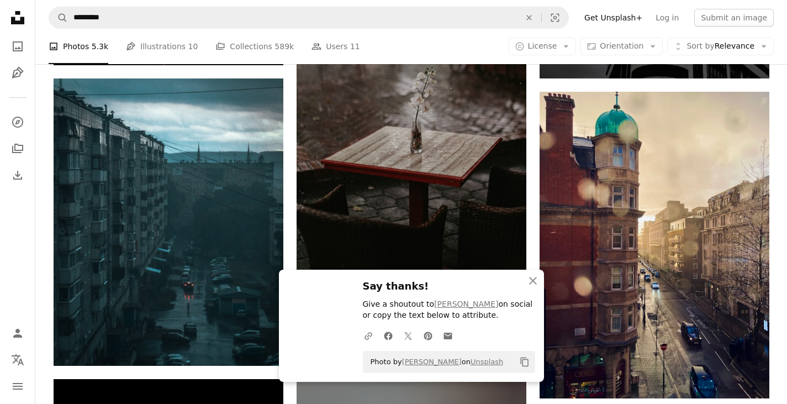
scroll to position [16529, 0]
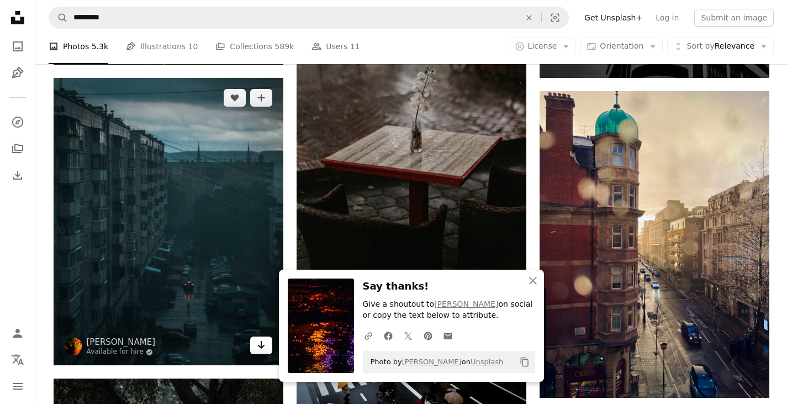
click at [261, 350] on icon "Arrow pointing down" at bounding box center [261, 344] width 9 height 13
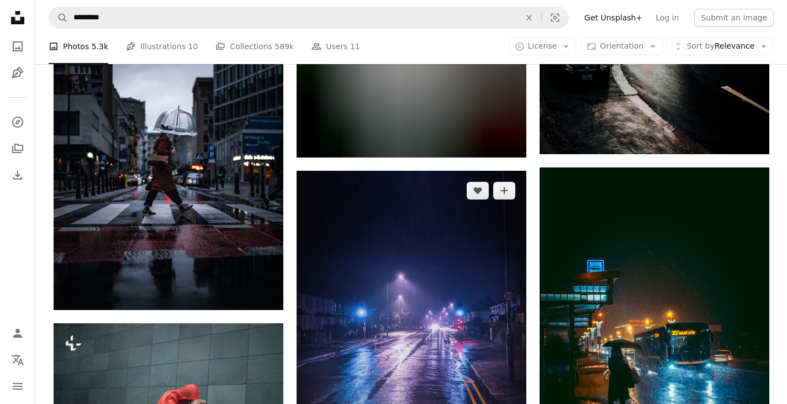
scroll to position [21295, 0]
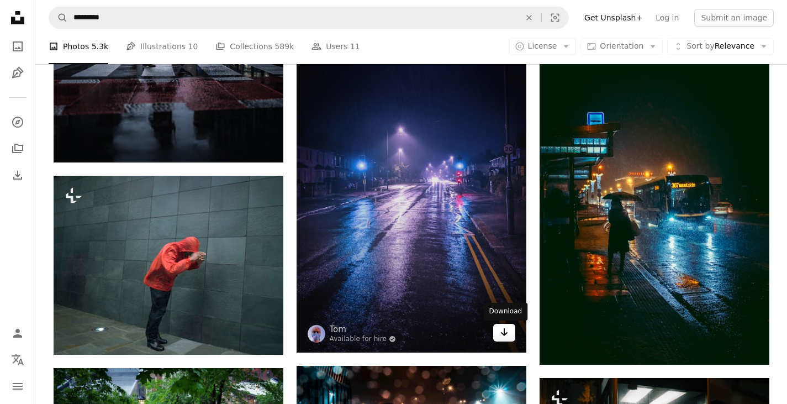
click at [508, 335] on icon "Arrow pointing down" at bounding box center [504, 331] width 9 height 13
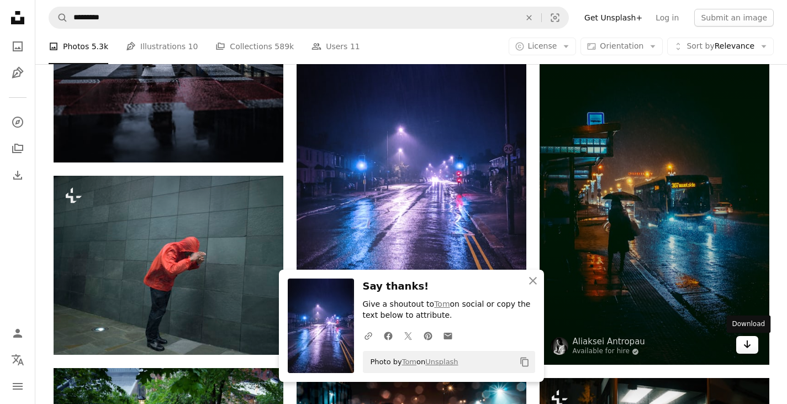
click at [749, 342] on icon "Arrow pointing down" at bounding box center [747, 343] width 9 height 13
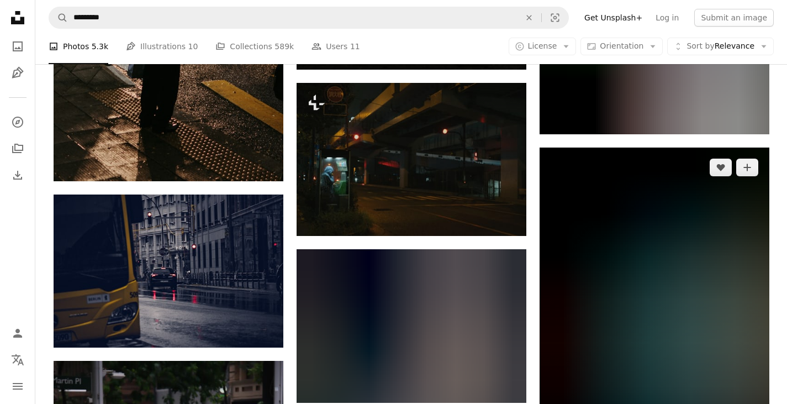
scroll to position [22473, 0]
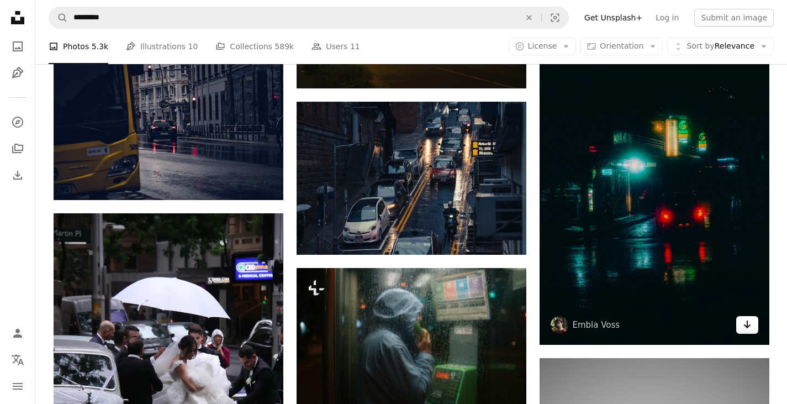
click at [752, 325] on link "Arrow pointing down" at bounding box center [747, 325] width 22 height 18
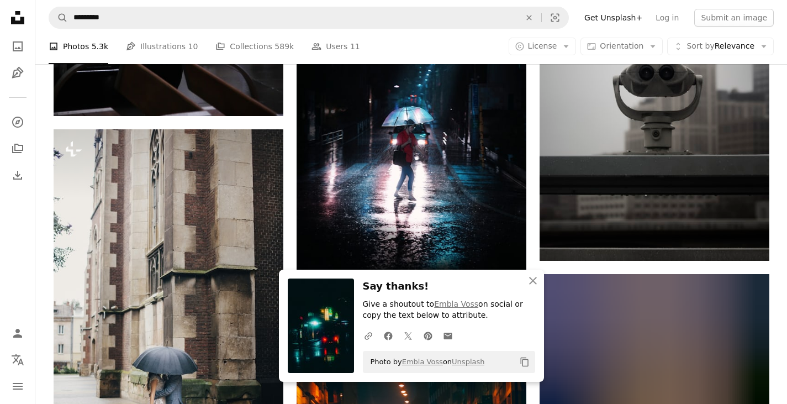
scroll to position [23062, 0]
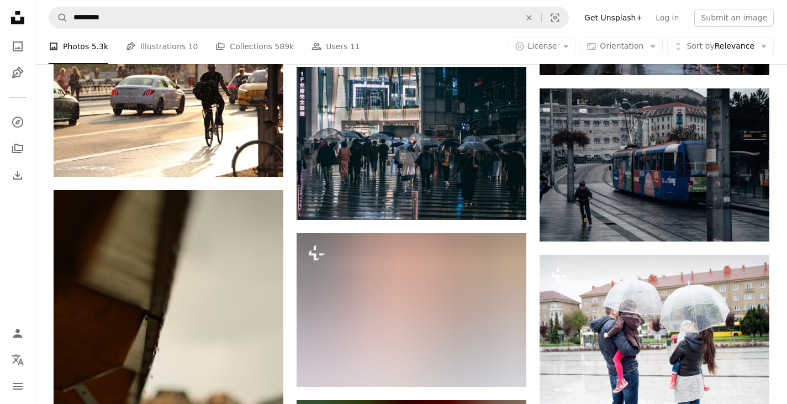
scroll to position [26155, 0]
